Goal: Task Accomplishment & Management: Manage account settings

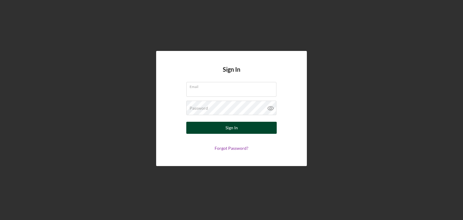
type input "[EMAIL_ADDRESS][DOMAIN_NAME]"
click at [242, 129] on button "Sign In" at bounding box center [231, 128] width 90 height 12
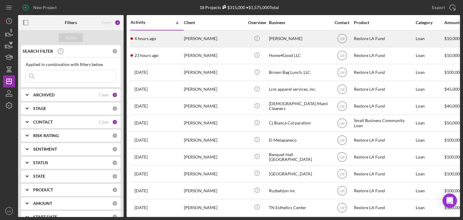
click at [215, 45] on div "[PERSON_NAME]" at bounding box center [214, 39] width 60 height 16
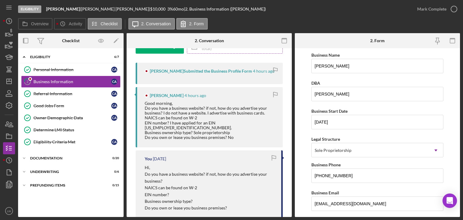
scroll to position [121, 0]
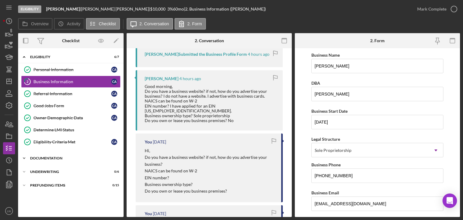
click at [69, 152] on div "Icon/Expander Documentation 0 / 20" at bounding box center [70, 158] width 105 height 12
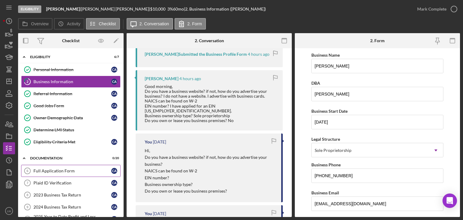
click at [89, 172] on link "Full Application Form 6 Full Application Form C A" at bounding box center [70, 171] width 99 height 12
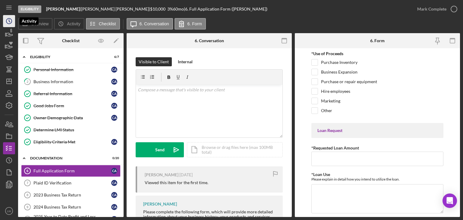
click at [8, 21] on icon "Icon/History" at bounding box center [9, 21] width 15 height 15
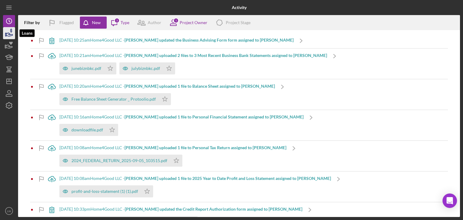
click at [8, 32] on icon "button" at bounding box center [9, 33] width 15 height 15
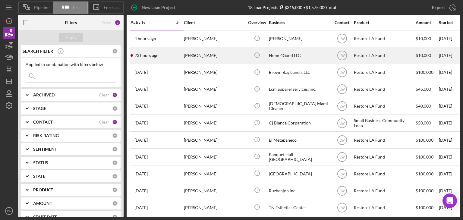
click at [213, 58] on div "[PERSON_NAME]" at bounding box center [214, 56] width 60 height 16
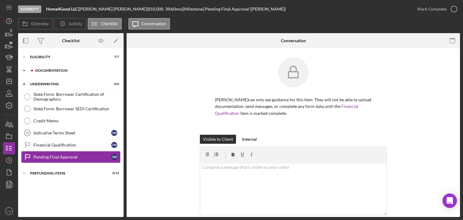
click at [50, 72] on div "Documentation" at bounding box center [75, 71] width 81 height 4
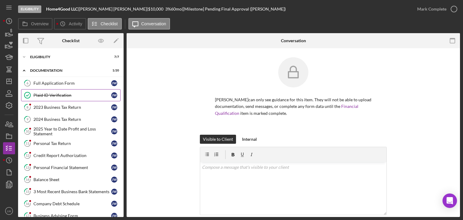
click at [69, 94] on div "Plaid ID Verification" at bounding box center [72, 95] width 78 height 5
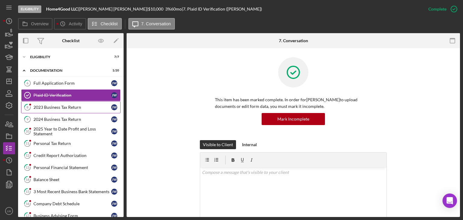
click at [68, 104] on link "8 2023 Business Tax Return [PERSON_NAME]" at bounding box center [70, 107] width 99 height 12
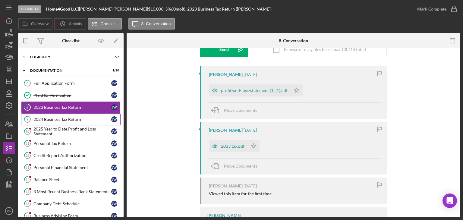
scroll to position [90, 0]
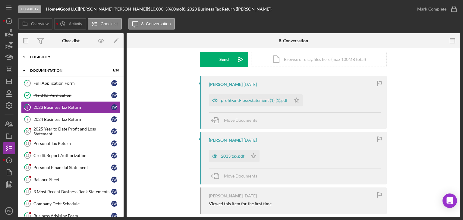
click at [71, 59] on div "Icon/Expander Eligibility 7 / 7" at bounding box center [70, 57] width 105 height 12
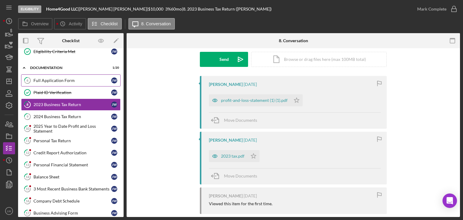
click at [52, 82] on link "6 Full Application Form [PERSON_NAME]" at bounding box center [70, 80] width 99 height 12
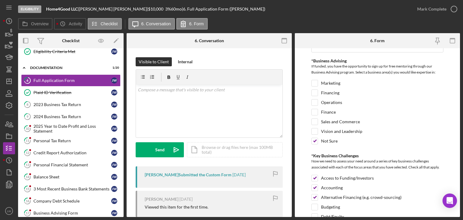
scroll to position [738, 0]
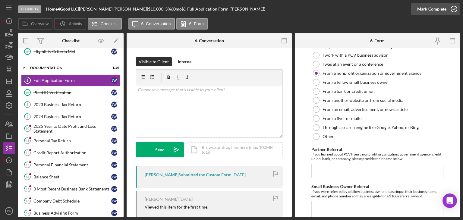
click at [439, 9] on div "Mark Complete" at bounding box center [431, 9] width 29 height 12
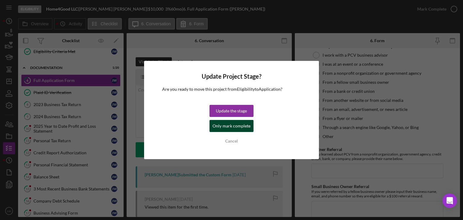
click at [228, 127] on div "Only mark complete" at bounding box center [231, 126] width 38 height 12
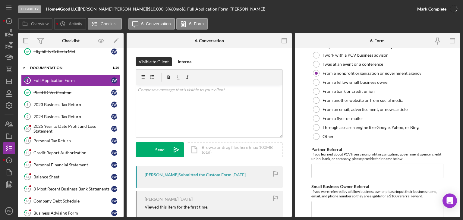
scroll to position [763, 0]
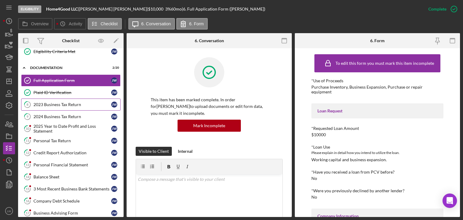
click at [79, 104] on div "2023 Business Tax Return" at bounding box center [72, 104] width 78 height 5
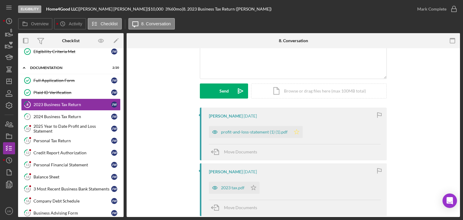
scroll to position [60, 0]
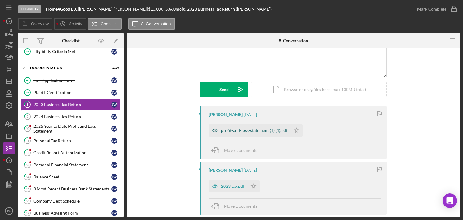
click at [258, 129] on div "profit-and-loss-statement (1) (1).pdf" at bounding box center [254, 130] width 67 height 5
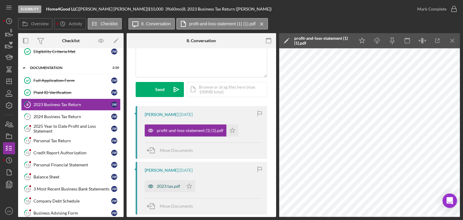
click at [176, 183] on div "2023 tax.pdf" at bounding box center [164, 186] width 39 height 12
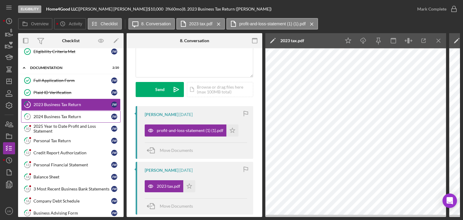
click at [52, 116] on div "2024 Business Tax Return" at bounding box center [72, 116] width 78 height 5
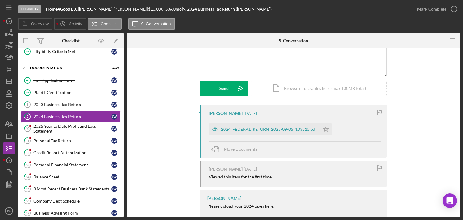
scroll to position [88, 0]
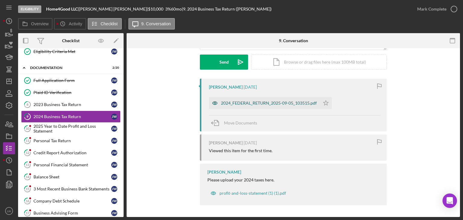
click at [246, 102] on div "2024_FEDERAL_RETURN_2025-09-05_103515.pdf" at bounding box center [269, 103] width 96 height 5
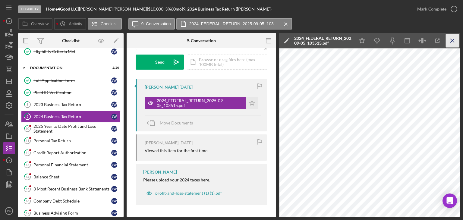
click at [452, 40] on line "button" at bounding box center [451, 40] width 3 height 3
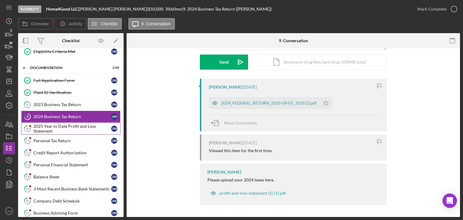
click at [64, 126] on div "2025 Year to Date Profit and Loss Statement" at bounding box center [72, 129] width 78 height 10
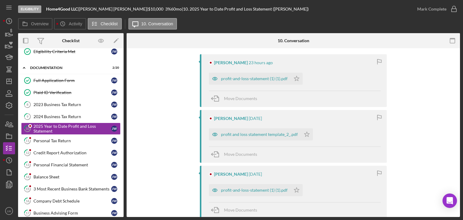
scroll to position [151, 0]
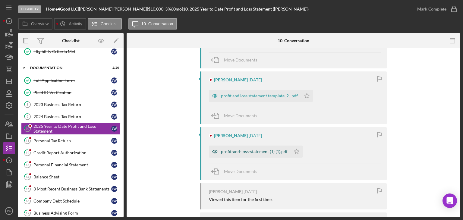
click at [243, 152] on div "profit-and-loss-statement (1) (1).pdf" at bounding box center [254, 151] width 67 height 5
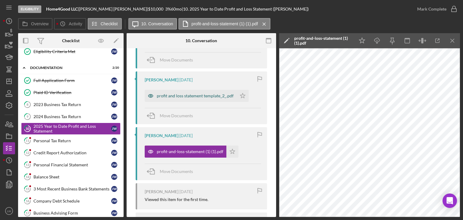
click at [178, 99] on div "profit and loss statement template_2_.pdf" at bounding box center [191, 96] width 92 height 12
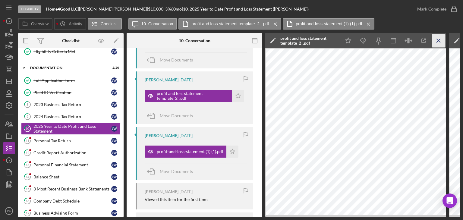
click at [440, 39] on icon "Icon/Menu Close" at bounding box center [439, 41] width 14 height 14
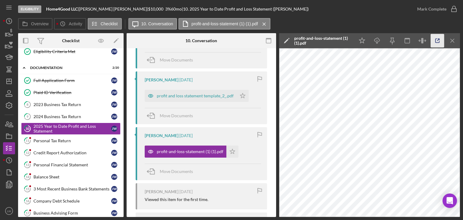
click at [440, 40] on icon "button" at bounding box center [438, 41] width 14 height 14
click at [455, 44] on icon "Icon/Menu Close" at bounding box center [453, 41] width 14 height 14
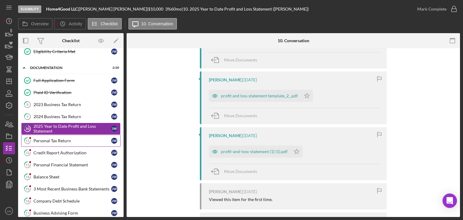
click at [78, 138] on div "Personal Tax Return" at bounding box center [72, 140] width 78 height 5
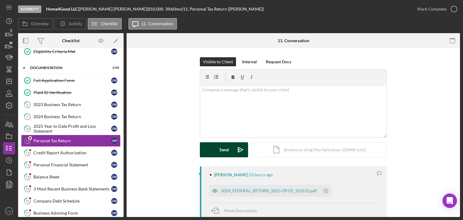
scroll to position [87, 0]
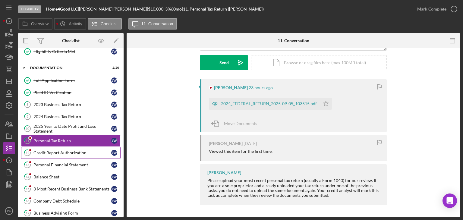
click at [78, 152] on div "Credit Report Authorization" at bounding box center [72, 152] width 78 height 5
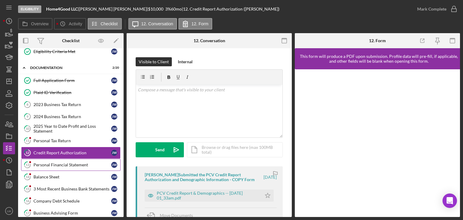
click at [66, 162] on div "Personal Financial Statement" at bounding box center [72, 164] width 78 height 5
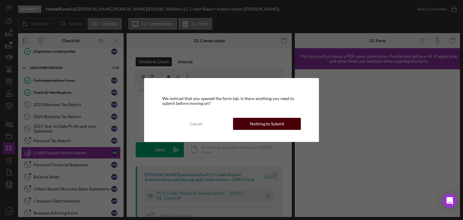
click at [269, 127] on div "Nothing to Submit" at bounding box center [267, 124] width 34 height 12
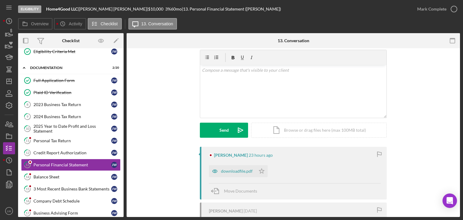
scroll to position [30, 0]
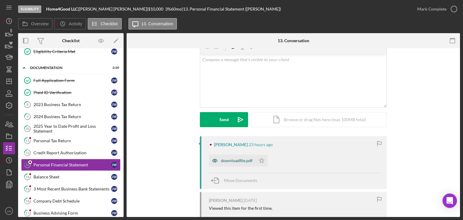
click at [240, 160] on div "downloadfile.pdf" at bounding box center [237, 160] width 32 height 5
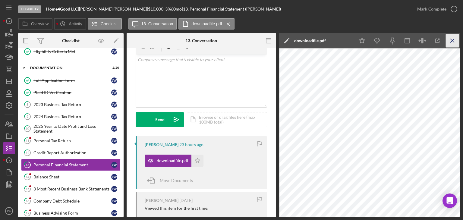
click at [451, 41] on icon "Icon/Menu Close" at bounding box center [453, 41] width 14 height 14
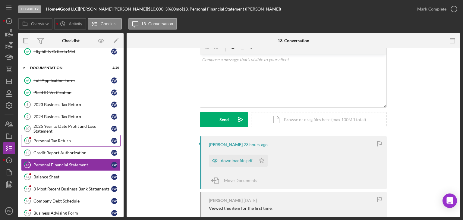
scroll to position [121, 0]
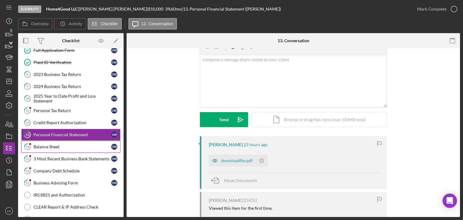
click at [41, 145] on div "Balance Sheet" at bounding box center [72, 146] width 78 height 5
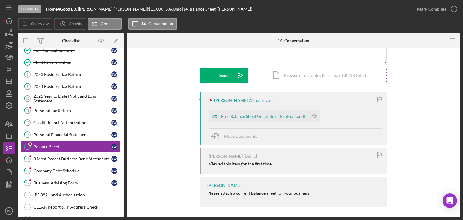
scroll to position [77, 0]
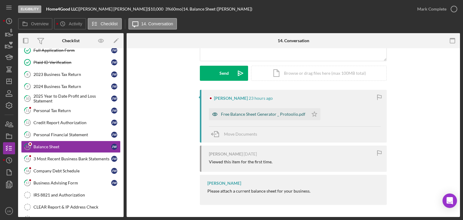
click at [260, 116] on div "Free Balance Sheet Generator _ Protoolio.pdf" at bounding box center [263, 114] width 84 height 5
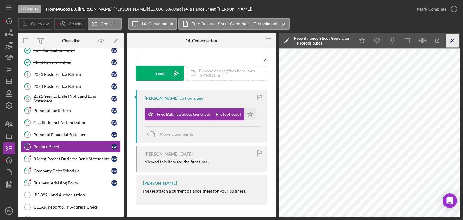
click at [454, 40] on icon "Icon/Menu Close" at bounding box center [453, 41] width 14 height 14
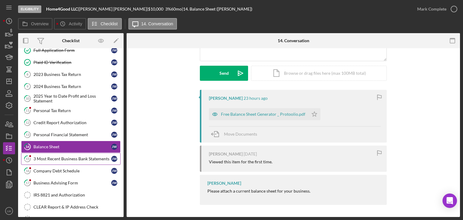
click at [61, 156] on div "3 Most Recent Business Bank Statements" at bounding box center [72, 158] width 78 height 5
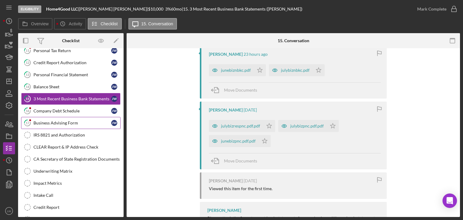
scroll to position [181, 0]
click at [49, 111] on div "Company Debt Schedule" at bounding box center [72, 110] width 78 height 5
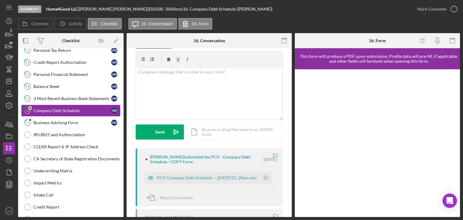
scroll to position [90, 0]
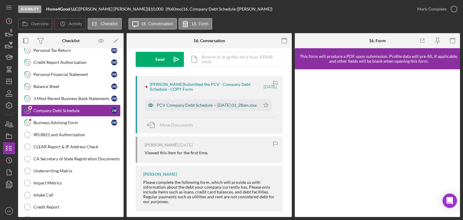
click at [189, 104] on div "PCV Company Debt Schedule -- [DATE] 01_28am.xlsx" at bounding box center [207, 105] width 100 height 5
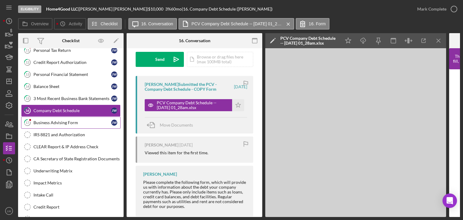
click at [68, 120] on div "Business Advising Form" at bounding box center [72, 122] width 78 height 5
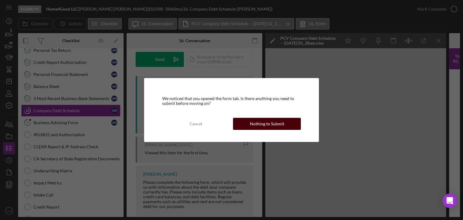
click at [268, 126] on div "Nothing to Submit" at bounding box center [267, 124] width 34 height 12
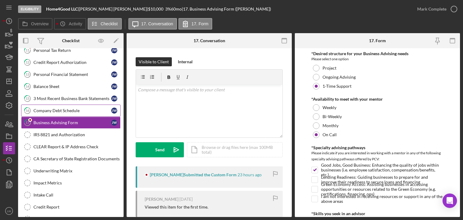
click at [76, 111] on link "16 Company Debt Schedule [PERSON_NAME]" at bounding box center [70, 111] width 99 height 12
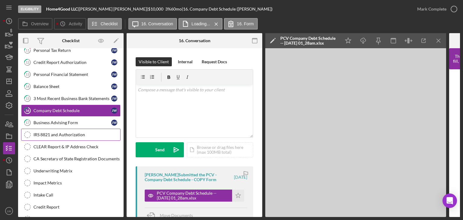
click at [75, 129] on link "IRS 8821 and Authorization IRS 8821 and Authorization" at bounding box center [70, 135] width 99 height 12
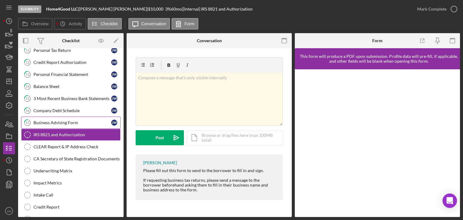
click at [77, 122] on div "Business Advising Form" at bounding box center [72, 122] width 78 height 5
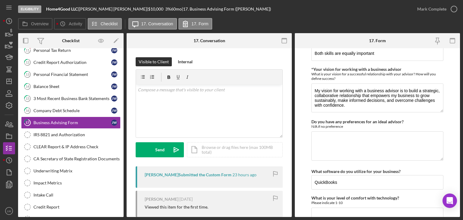
scroll to position [559, 0]
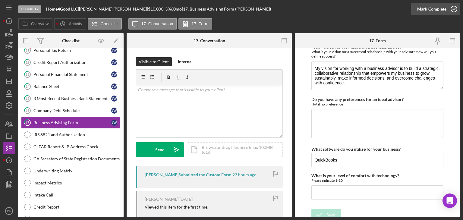
click at [450, 9] on icon "button" at bounding box center [453, 9] width 15 height 15
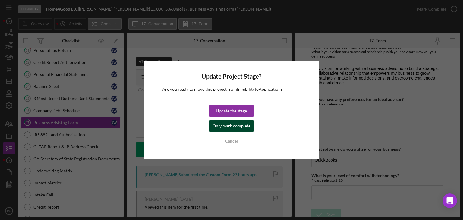
click at [251, 125] on button "Only mark complete" at bounding box center [231, 126] width 44 height 12
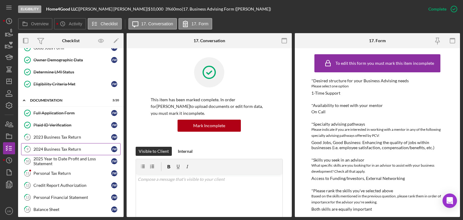
scroll to position [60, 0]
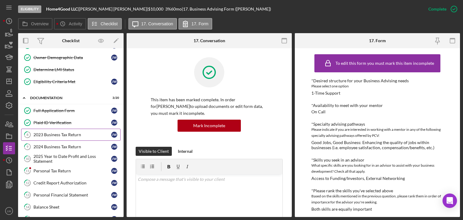
click at [65, 135] on div "2023 Business Tax Return" at bounding box center [72, 134] width 78 height 5
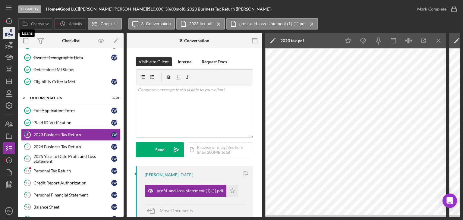
click at [8, 34] on icon "button" at bounding box center [9, 33] width 15 height 15
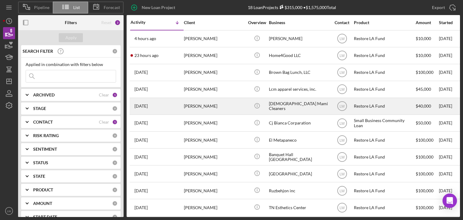
click at [217, 106] on div "[PERSON_NAME]" at bounding box center [214, 106] width 60 height 16
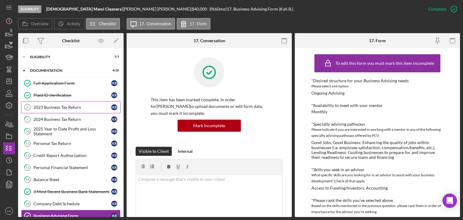
click at [72, 105] on div "2023 Business Tax Return" at bounding box center [72, 107] width 78 height 5
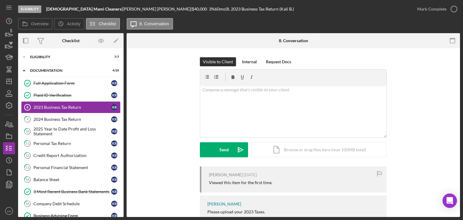
scroll to position [32, 0]
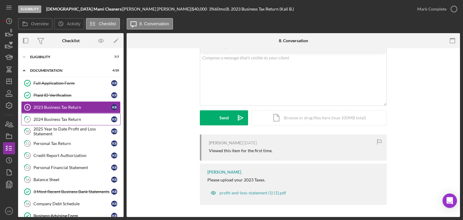
click at [85, 118] on div "2024 Business Tax Return" at bounding box center [72, 119] width 78 height 5
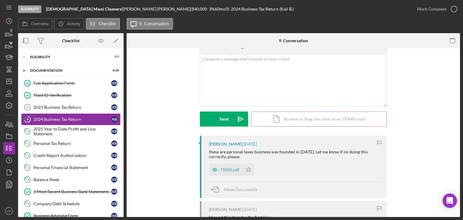
scroll to position [60, 0]
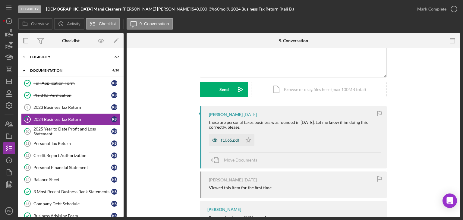
click at [227, 136] on div "f1065.pdf" at bounding box center [225, 140] width 33 height 12
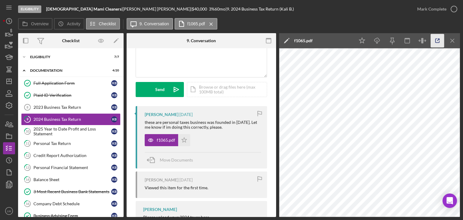
click at [439, 40] on icon "button" at bounding box center [438, 41] width 14 height 14
click at [69, 129] on div "2025 Year to Date Profit and Loss Statement" at bounding box center [72, 132] width 78 height 10
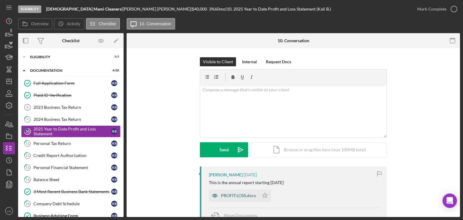
click at [235, 197] on div "PROFIT:LOSS.docx" at bounding box center [238, 195] width 35 height 5
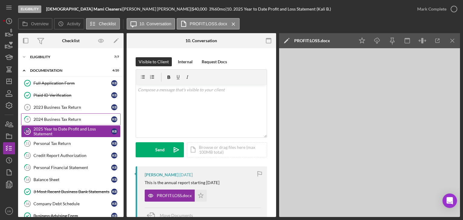
click at [76, 121] on div "2024 Business Tax Return" at bounding box center [72, 119] width 78 height 5
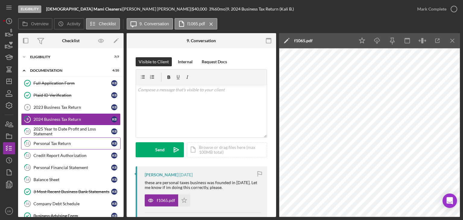
click at [62, 142] on div "Personal Tax Return" at bounding box center [72, 143] width 78 height 5
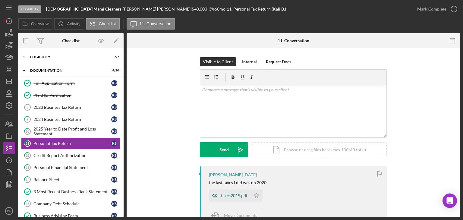
click at [231, 195] on div "taxes2019.pdf" at bounding box center [234, 195] width 27 height 5
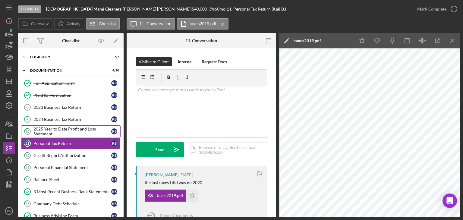
click at [78, 127] on div "2025 Year to Date Profit and Loss Statement" at bounding box center [72, 132] width 78 height 10
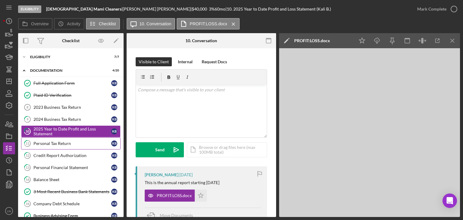
click at [71, 137] on link "11 Personal Tax Return K B" at bounding box center [70, 143] width 99 height 12
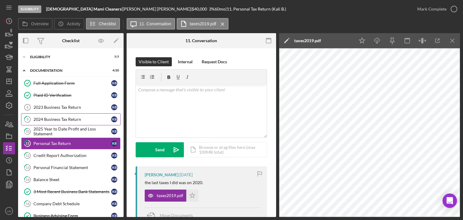
click at [60, 119] on div "2024 Business Tax Return" at bounding box center [72, 119] width 78 height 5
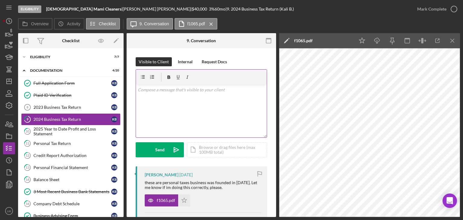
click at [215, 120] on div "v Color teal Color pink Remove color Add row above Add row below Add column bef…" at bounding box center [201, 111] width 131 height 53
drag, startPoint x: 199, startPoint y: 99, endPoint x: 137, endPoint y: 101, distance: 61.5
click at [138, 101] on p "I need 2024 business tax return." at bounding box center [201, 98] width 127 height 7
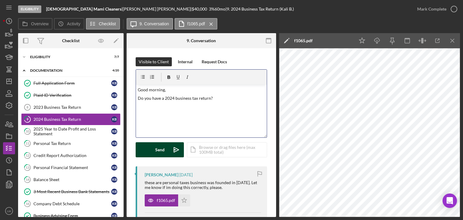
click at [164, 148] on button "Send Icon/icon-invite-send" at bounding box center [160, 149] width 48 height 15
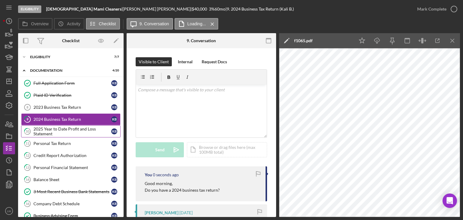
click at [80, 131] on div "2025 Year to Date Profit and Loss Statement" at bounding box center [72, 132] width 78 height 10
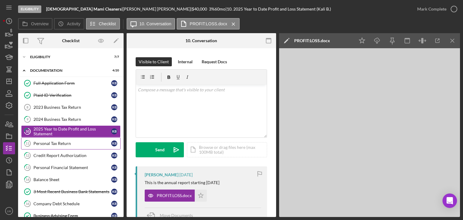
click at [45, 143] on div "Personal Tax Return" at bounding box center [72, 143] width 78 height 5
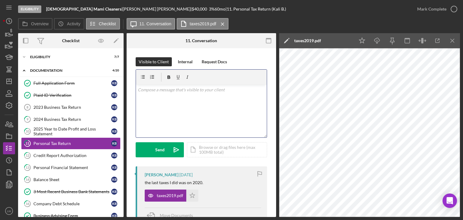
click at [185, 97] on div "v Color teal Color pink Remove color Add row above Add row below Add column bef…" at bounding box center [201, 111] width 131 height 53
drag, startPoint x: 209, startPoint y: 90, endPoint x: 192, endPoint y: 92, distance: 17.0
click at [190, 92] on p "You have only have personal taxes up tp 2020 correct?" at bounding box center [201, 89] width 127 height 7
click at [211, 89] on p "You have only have personal taxes up tp 2020 correct?" at bounding box center [201, 89] width 127 height 7
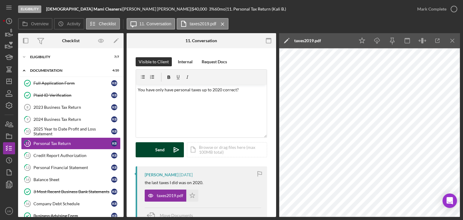
click at [162, 151] on div "Send" at bounding box center [159, 149] width 9 height 15
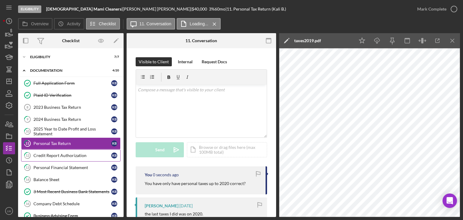
click at [70, 155] on div "Credit Report Authorization" at bounding box center [72, 155] width 78 height 5
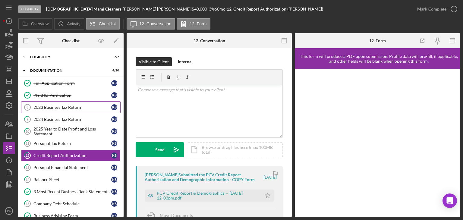
click at [56, 106] on div "2023 Business Tax Return" at bounding box center [72, 107] width 78 height 5
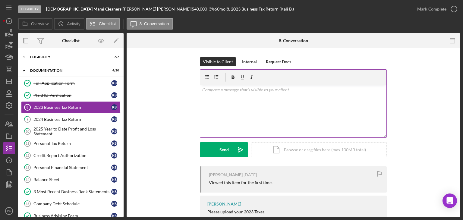
scroll to position [32, 0]
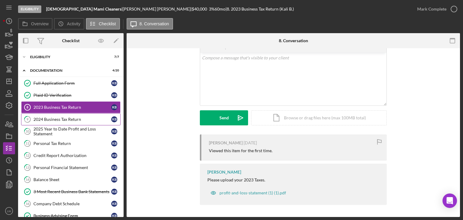
click at [59, 120] on div "2024 Business Tax Return" at bounding box center [72, 119] width 78 height 5
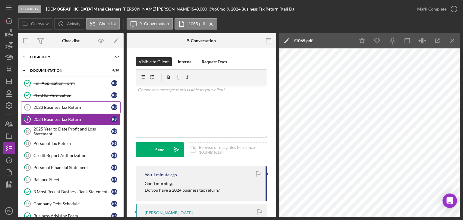
click at [62, 106] on div "2023 Business Tax Return" at bounding box center [72, 107] width 78 height 5
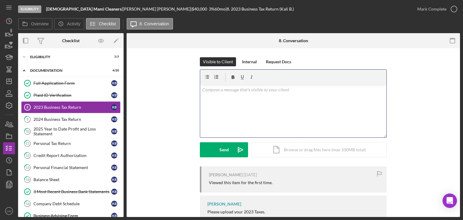
click at [254, 114] on div "v Color teal Color pink Remove color Add row above Add row below Add column bef…" at bounding box center [293, 111] width 186 height 53
click at [274, 97] on div "v Color teal Color pink Remove color Add row above Add row below Add column bef…" at bounding box center [293, 111] width 186 height 53
drag, startPoint x: 259, startPoint y: 89, endPoint x: 168, endPoint y: 90, distance: 90.7
click at [168, 90] on div "Visible to Client Internal Request Docs v Color teal Color pink Remove color Ad…" at bounding box center [293, 111] width 315 height 109
click at [38, 113] on link "9 2024 Business Tax Return K B" at bounding box center [70, 119] width 99 height 12
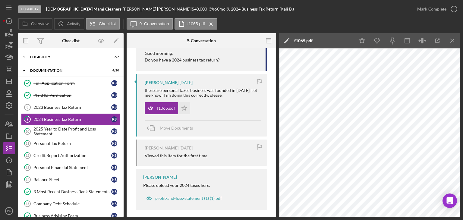
scroll to position [135, 0]
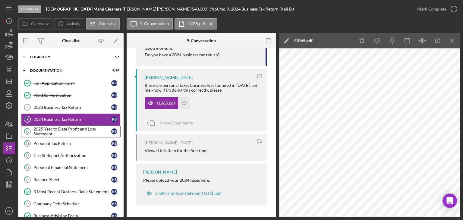
click at [74, 127] on div "2025 Year to Date Profit and Loss Statement" at bounding box center [72, 132] width 78 height 10
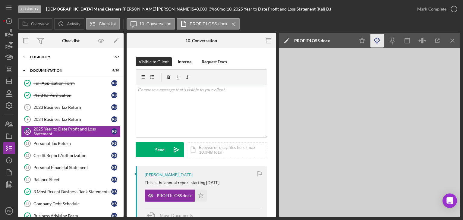
click at [378, 40] on icon "Icon/Download" at bounding box center [377, 41] width 14 height 14
click at [8, 33] on icon "button" at bounding box center [9, 33] width 15 height 15
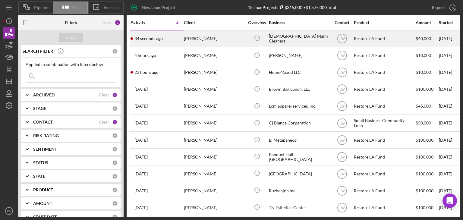
click at [174, 35] on div "34 seconds ago [PERSON_NAME]" at bounding box center [156, 39] width 53 height 16
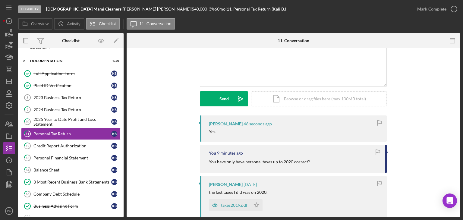
scroll to position [60, 0]
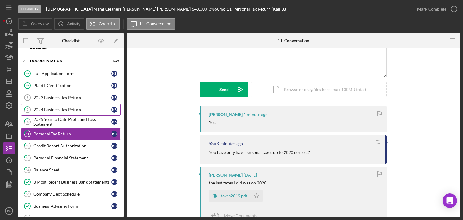
click at [67, 107] on div "2024 Business Tax Return" at bounding box center [72, 109] width 78 height 5
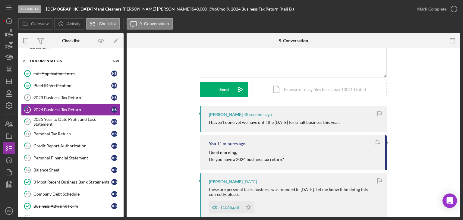
scroll to position [90, 0]
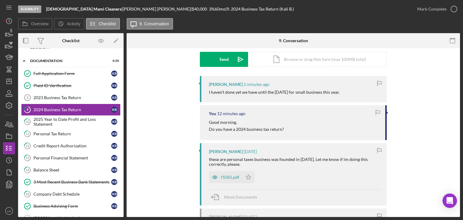
click at [411, 168] on div "[PERSON_NAME] 2 minutes ago I haven’t done yet we have until the [DATE] for sma…" at bounding box center [293, 179] width 315 height 206
click at [64, 133] on div "Personal Tax Return" at bounding box center [72, 133] width 78 height 5
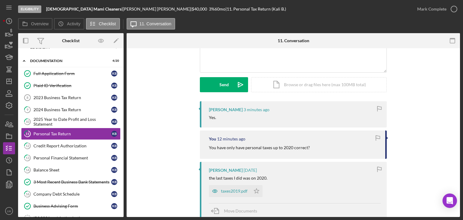
scroll to position [30, 0]
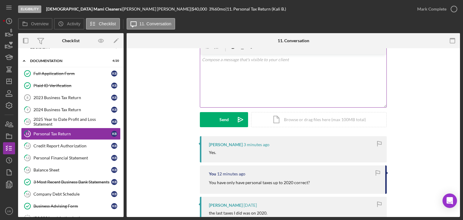
click at [242, 93] on div "v Color teal Color pink Remove color Add row above Add row below Add column bef…" at bounding box center [293, 81] width 186 height 53
click at [222, 117] on div "Send" at bounding box center [223, 119] width 9 height 15
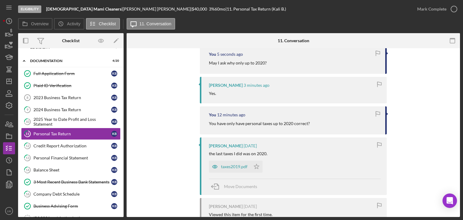
scroll to position [0, 0]
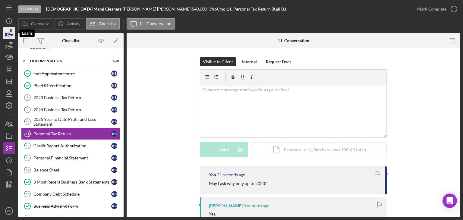
click at [6, 34] on icon "button" at bounding box center [9, 33] width 15 height 15
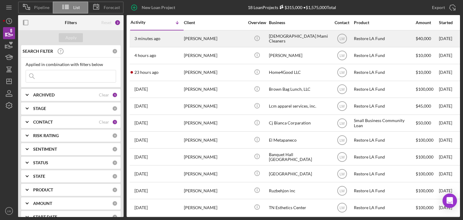
click at [197, 43] on div "[PERSON_NAME]" at bounding box center [214, 39] width 60 height 16
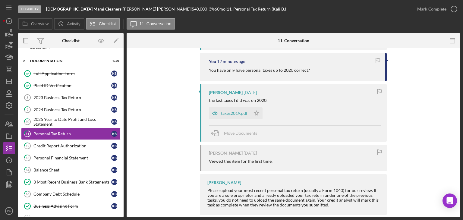
scroll to position [183, 0]
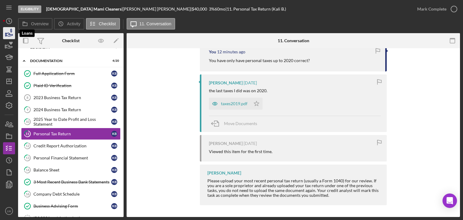
click at [7, 35] on icon "button" at bounding box center [9, 33] width 15 height 15
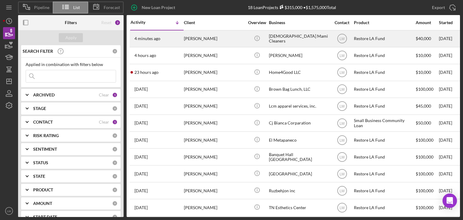
click at [204, 41] on div "[PERSON_NAME]" at bounding box center [214, 39] width 60 height 16
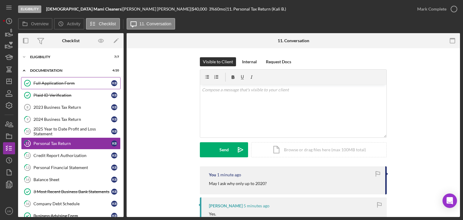
scroll to position [10, 0]
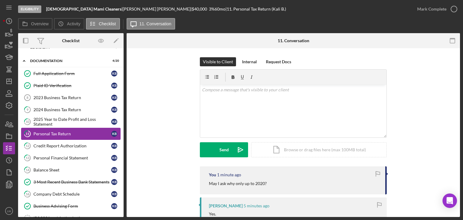
click at [74, 132] on div "Personal Tax Return" at bounding box center [72, 133] width 78 height 5
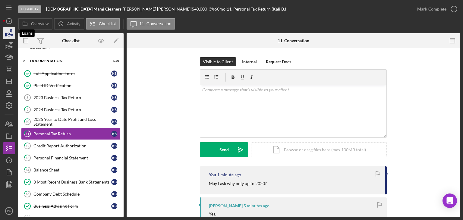
click at [9, 33] on icon "button" at bounding box center [9, 34] width 6 height 3
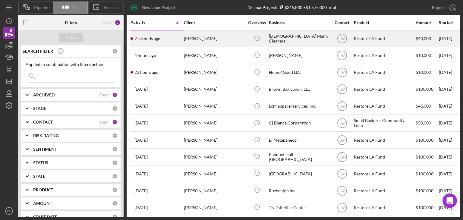
click at [146, 41] on time "2 seconds ago" at bounding box center [147, 38] width 26 height 5
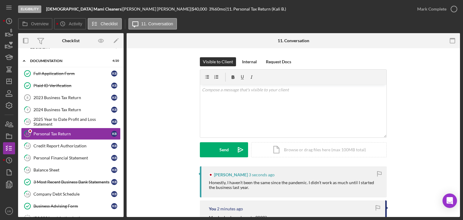
scroll to position [30, 0]
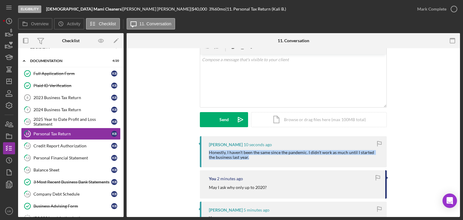
drag, startPoint x: 209, startPoint y: 151, endPoint x: 238, endPoint y: 159, distance: 30.5
click at [241, 162] on div "[PERSON_NAME] 10 seconds ago Honestly, I haven’t been the same since the pandem…" at bounding box center [293, 151] width 187 height 31
copy div "Honestly, I haven’t been the same since the pandemic. I didn’t work as much unt…"
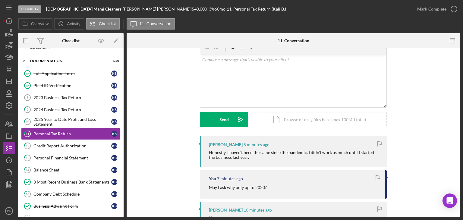
click at [436, 117] on div "Visible to Client Internal Request Docs v Color teal Color pink Remove color Ad…" at bounding box center [293, 81] width 315 height 109
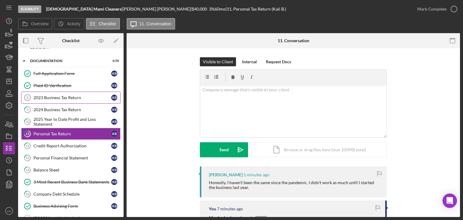
click at [58, 96] on div "2023 Business Tax Return" at bounding box center [72, 97] width 78 height 5
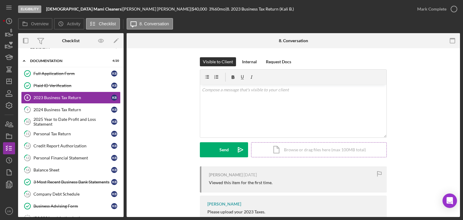
scroll to position [32, 0]
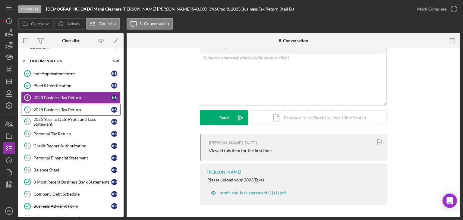
click at [89, 111] on link "9 2024 Business Tax Return K B" at bounding box center [70, 110] width 99 height 12
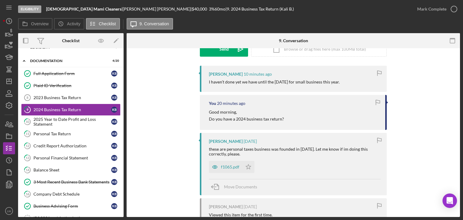
scroll to position [151, 0]
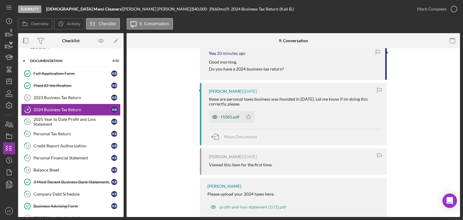
click at [226, 117] on div "f1065.pdf" at bounding box center [230, 116] width 18 height 5
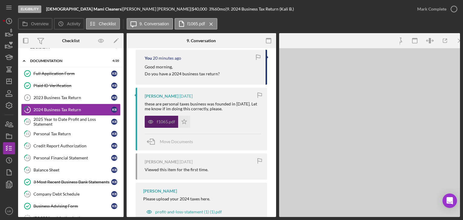
scroll to position [155, 0]
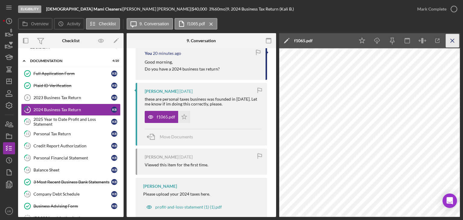
click at [451, 40] on icon "Icon/Menu Close" at bounding box center [453, 41] width 14 height 14
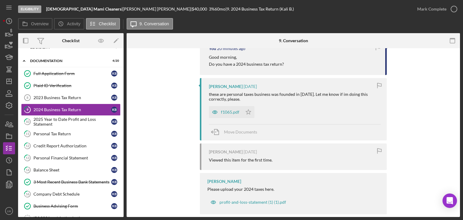
scroll to position [151, 0]
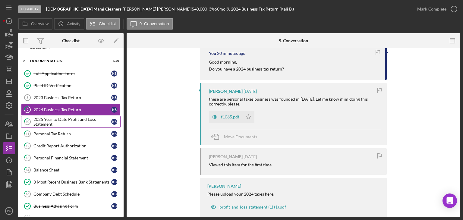
click at [57, 120] on div "2025 Year to Date Profit and Loss Statement" at bounding box center [72, 122] width 78 height 10
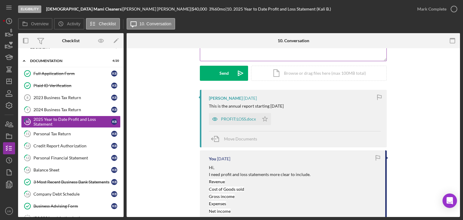
scroll to position [62, 0]
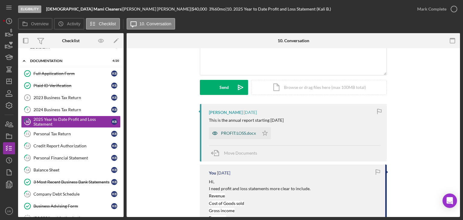
click at [238, 132] on div "PROFIT:LOSS.docx" at bounding box center [238, 133] width 35 height 5
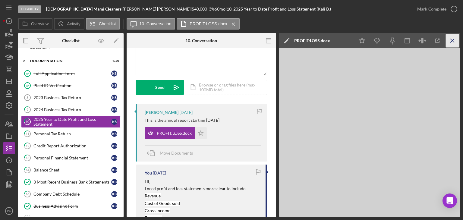
click at [452, 40] on line "button" at bounding box center [451, 40] width 3 height 3
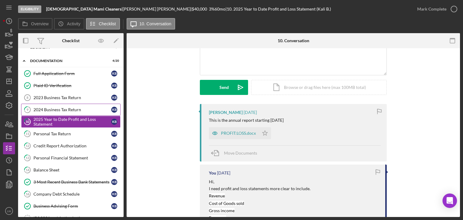
click at [58, 109] on div "2024 Business Tax Return" at bounding box center [72, 109] width 78 height 5
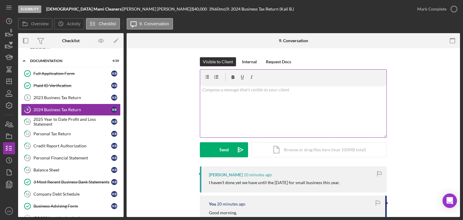
click at [232, 102] on div "v Color teal Color pink Remove color Add row above Add row below Add column bef…" at bounding box center [293, 111] width 186 height 53
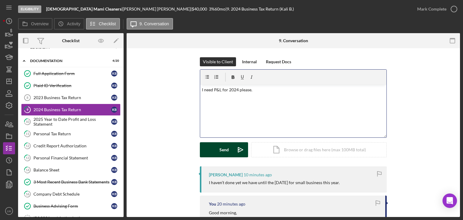
click at [216, 155] on button "Send Icon/icon-invite-send" at bounding box center [224, 149] width 48 height 15
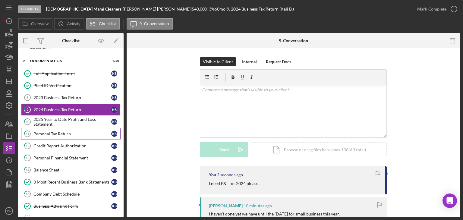
click at [83, 134] on div "Personal Tax Return" at bounding box center [72, 133] width 78 height 5
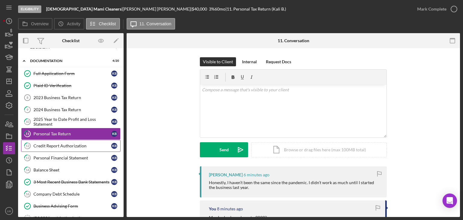
click at [78, 145] on div "Credit Report Authorization" at bounding box center [72, 145] width 78 height 5
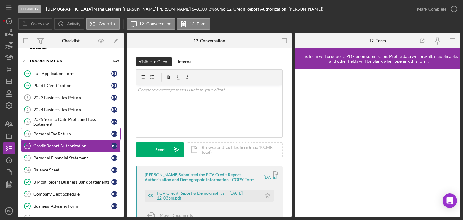
click at [75, 134] on div "Personal Tax Return" at bounding box center [72, 133] width 78 height 5
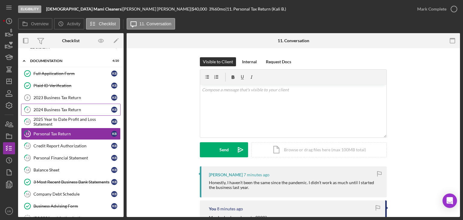
click at [66, 107] on div "2024 Business Tax Return" at bounding box center [72, 109] width 78 height 5
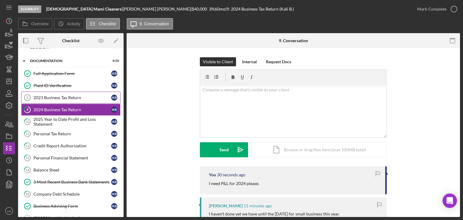
click at [61, 99] on div "2023 Business Tax Return" at bounding box center [72, 97] width 78 height 5
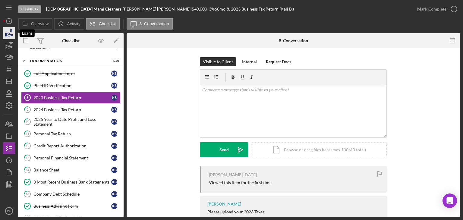
click at [10, 33] on icon "button" at bounding box center [9, 33] width 15 height 15
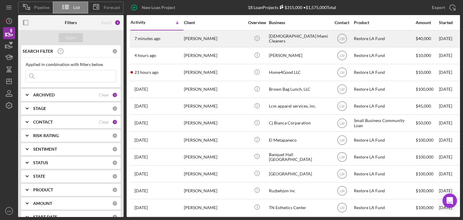
click at [193, 41] on div "[PERSON_NAME]" at bounding box center [214, 39] width 60 height 16
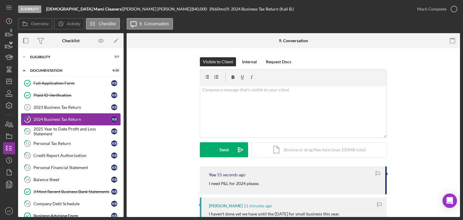
click at [65, 117] on div "2024 Business Tax Return" at bounding box center [72, 119] width 78 height 5
click at [67, 130] on div "2025 Year to Date Profit and Loss Statement" at bounding box center [72, 132] width 78 height 10
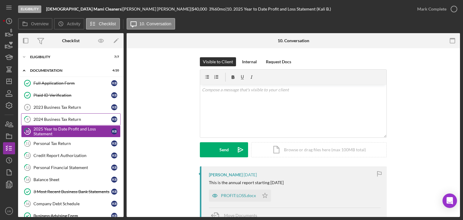
click at [63, 120] on div "2024 Business Tax Return" at bounding box center [72, 119] width 78 height 5
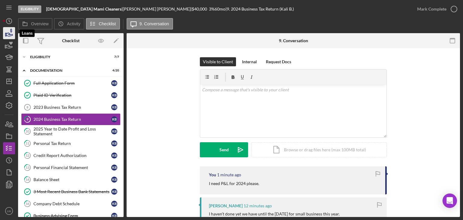
click at [6, 34] on icon "button" at bounding box center [9, 33] width 15 height 15
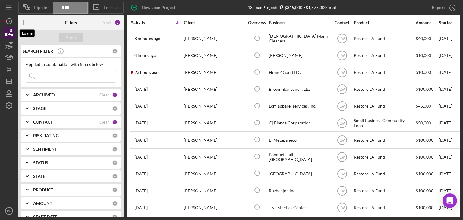
click at [10, 33] on icon "button" at bounding box center [9, 34] width 6 height 3
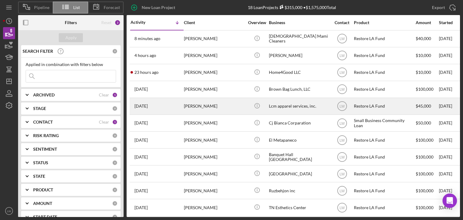
click at [231, 102] on div "[PERSON_NAME]" at bounding box center [214, 106] width 60 height 16
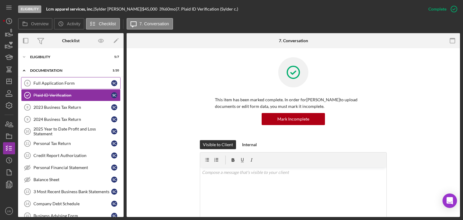
click at [80, 85] on div "Full Application Form" at bounding box center [72, 83] width 78 height 5
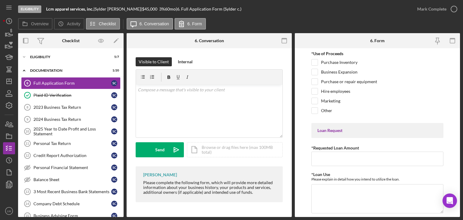
click at [2, 36] on div "Eligibility Lcm apparel services, inc. | Sylder [PERSON_NAME] | $45,000 $9,000 …" at bounding box center [231, 110] width 463 height 220
click at [7, 33] on icon "button" at bounding box center [9, 33] width 15 height 15
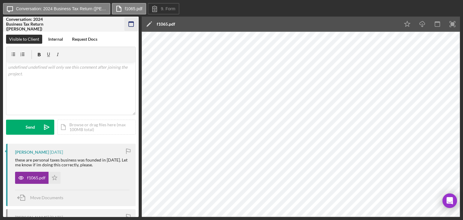
click at [133, 23] on icon "button" at bounding box center [131, 24] width 14 height 14
